Goal: Task Accomplishment & Management: Manage account settings

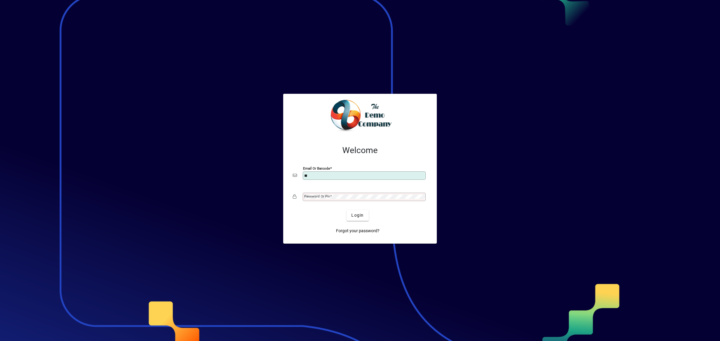
type input "**********"
click at [359, 217] on span "Login" at bounding box center [357, 215] width 12 height 6
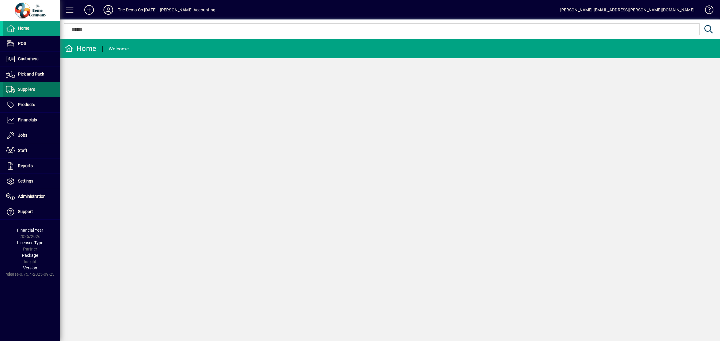
click at [29, 92] on span "Suppliers" at bounding box center [19, 89] width 32 height 7
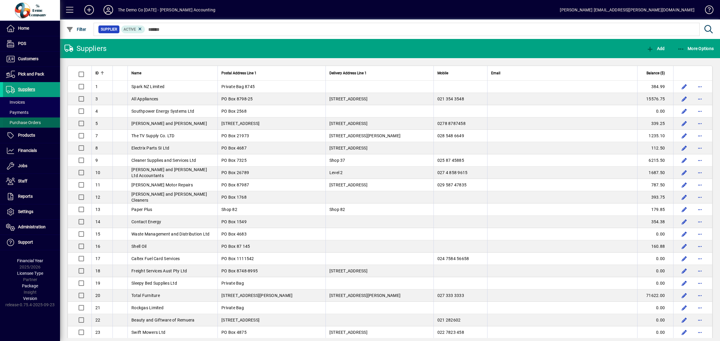
click at [30, 123] on span "Purchase Orders" at bounding box center [23, 122] width 35 height 5
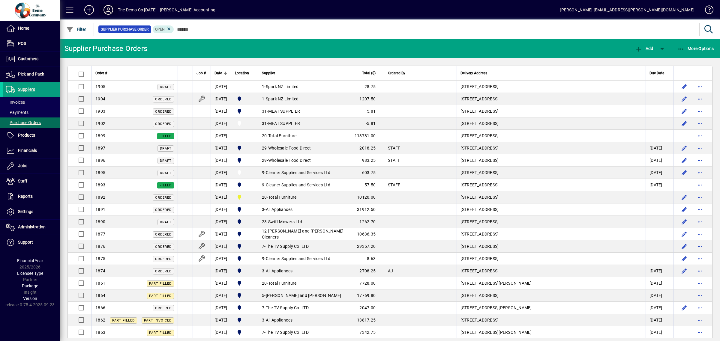
click at [108, 9] on icon at bounding box center [108, 10] width 12 height 10
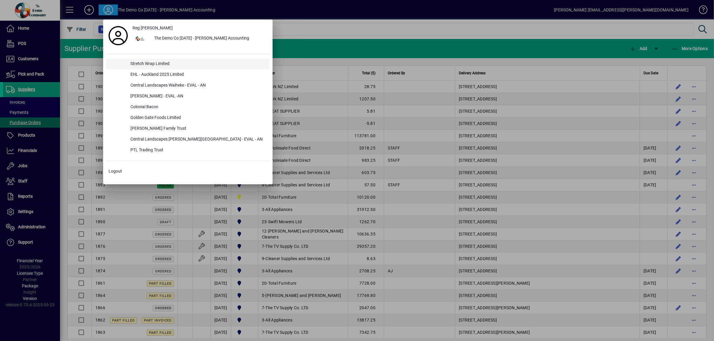
click at [147, 65] on div "Stretch Wrap Limited" at bounding box center [198, 64] width 144 height 11
